Goal: Check status

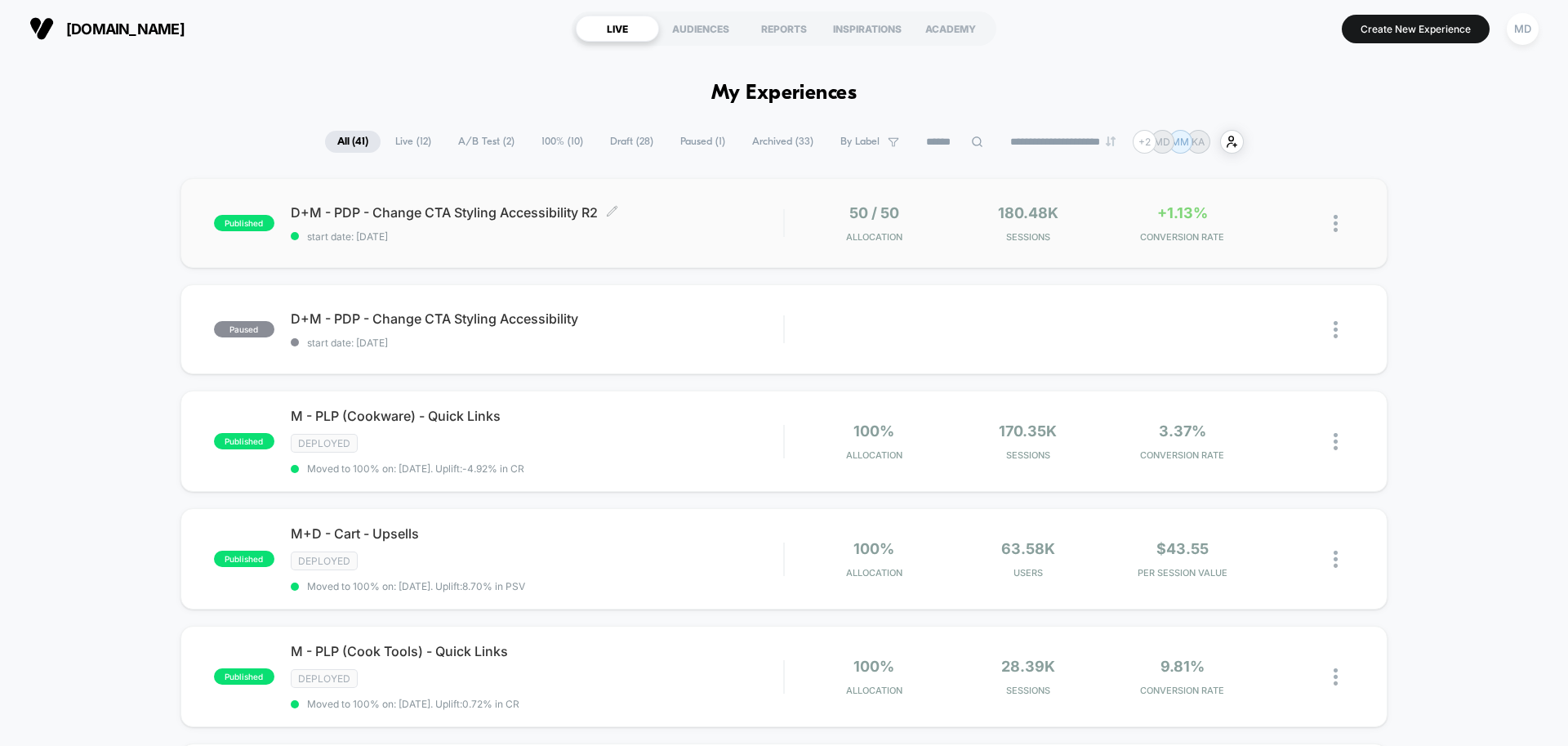
click at [696, 236] on span "start date: [DATE]" at bounding box center [536, 237] width 492 height 12
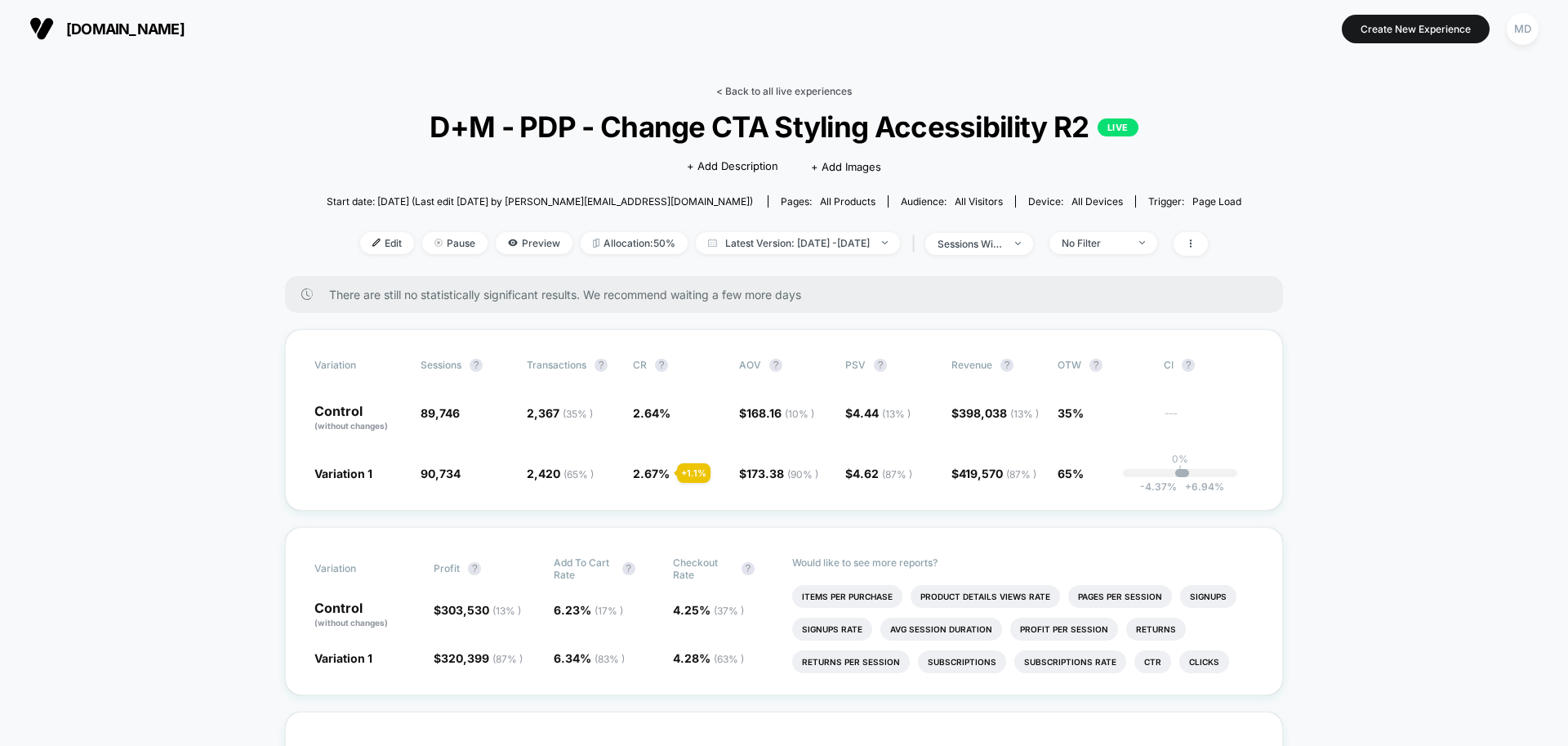
click at [754, 88] on link "< Back to all live experiences" at bounding box center [783, 91] width 135 height 12
